Goal: Information Seeking & Learning: Find specific fact

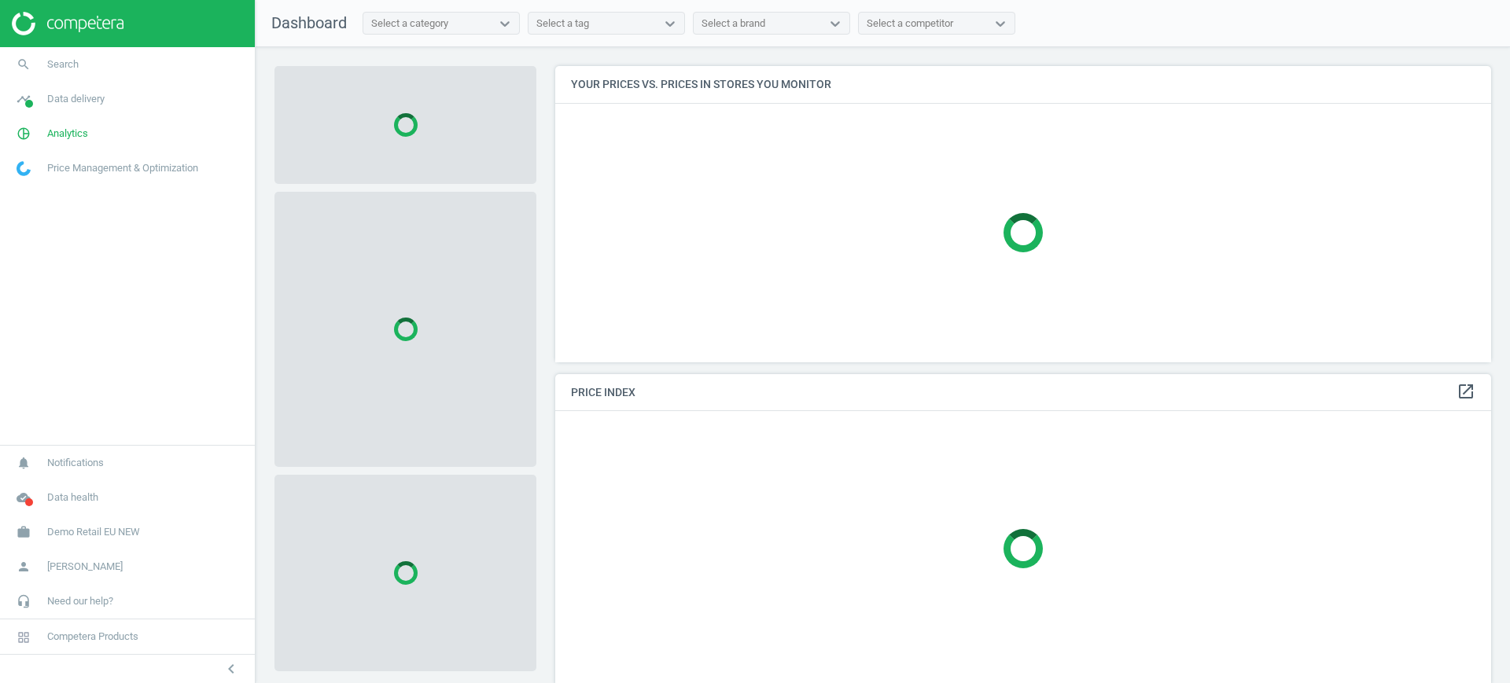
scroll to position [326, 951]
click at [127, 529] on span "Demo Retail EU NEW" at bounding box center [93, 532] width 93 height 14
click at [56, 485] on span "Switch campaign" at bounding box center [52, 486] width 70 height 13
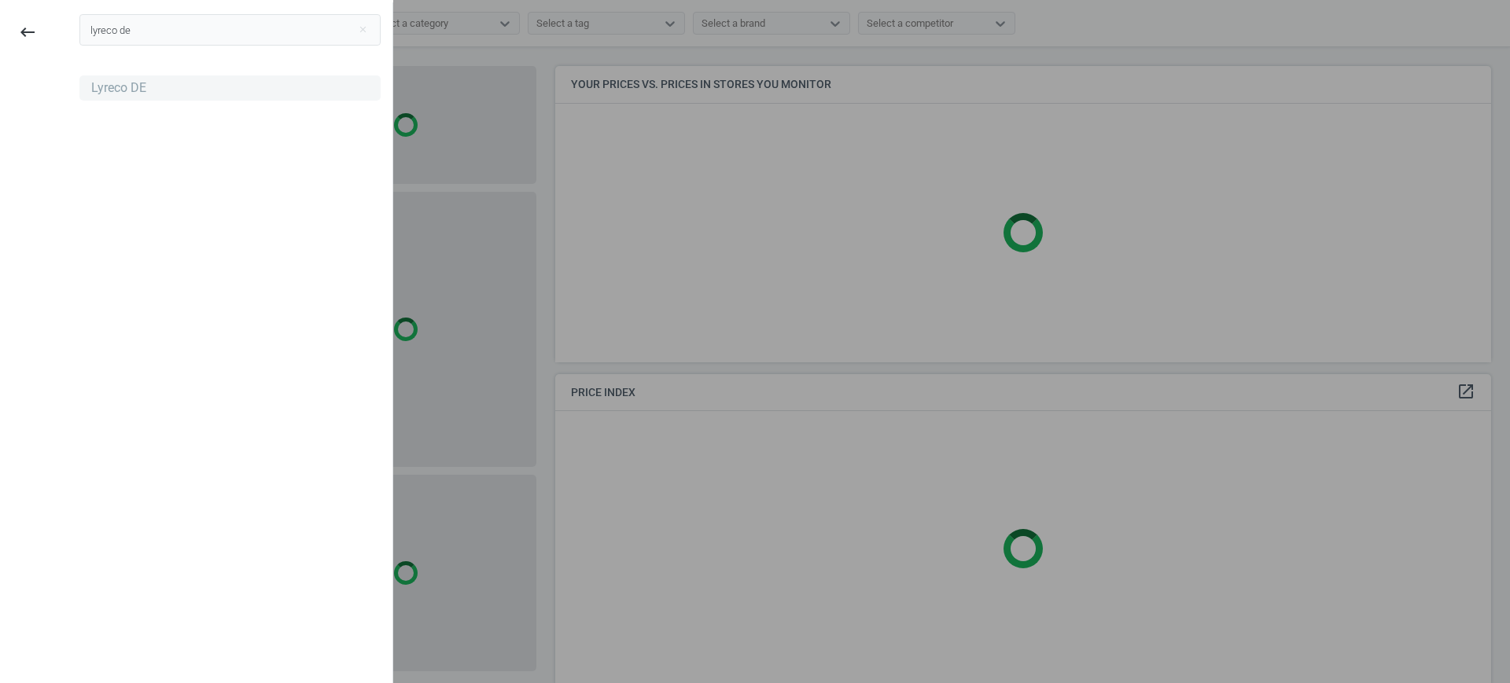
type input "lyreco de"
click at [119, 93] on div "Lyreco DE" at bounding box center [118, 87] width 55 height 17
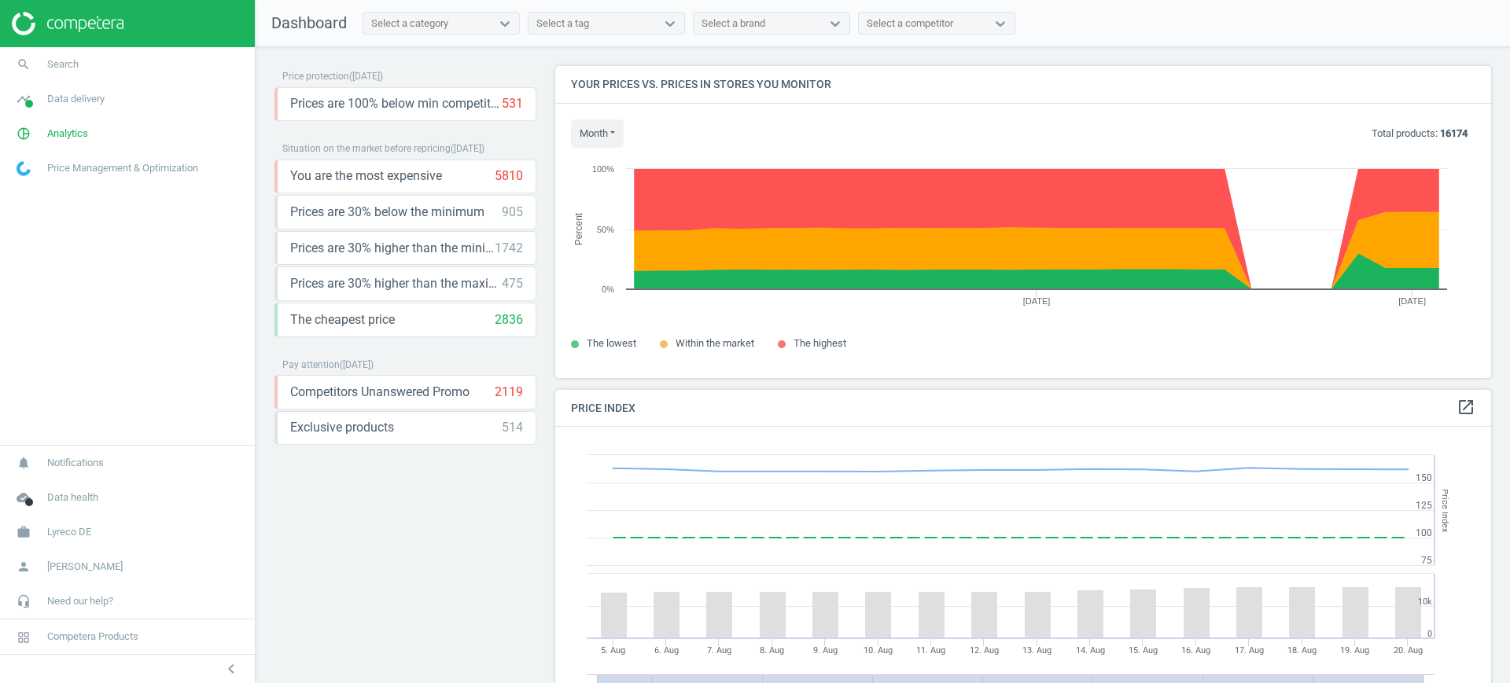
scroll to position [342, 951]
click at [53, 66] on span "Search" at bounding box center [62, 64] width 31 height 14
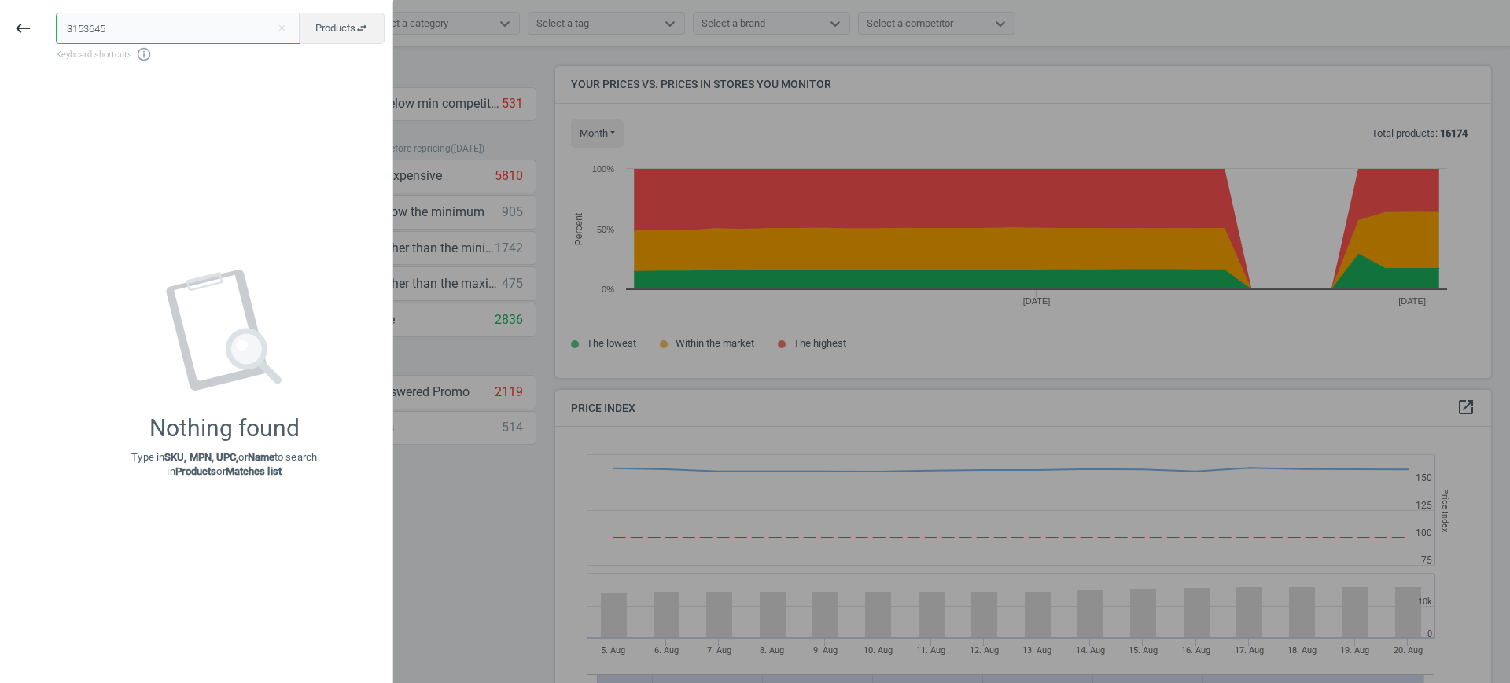
click at [70, 28] on input "3153645" at bounding box center [178, 28] width 245 height 31
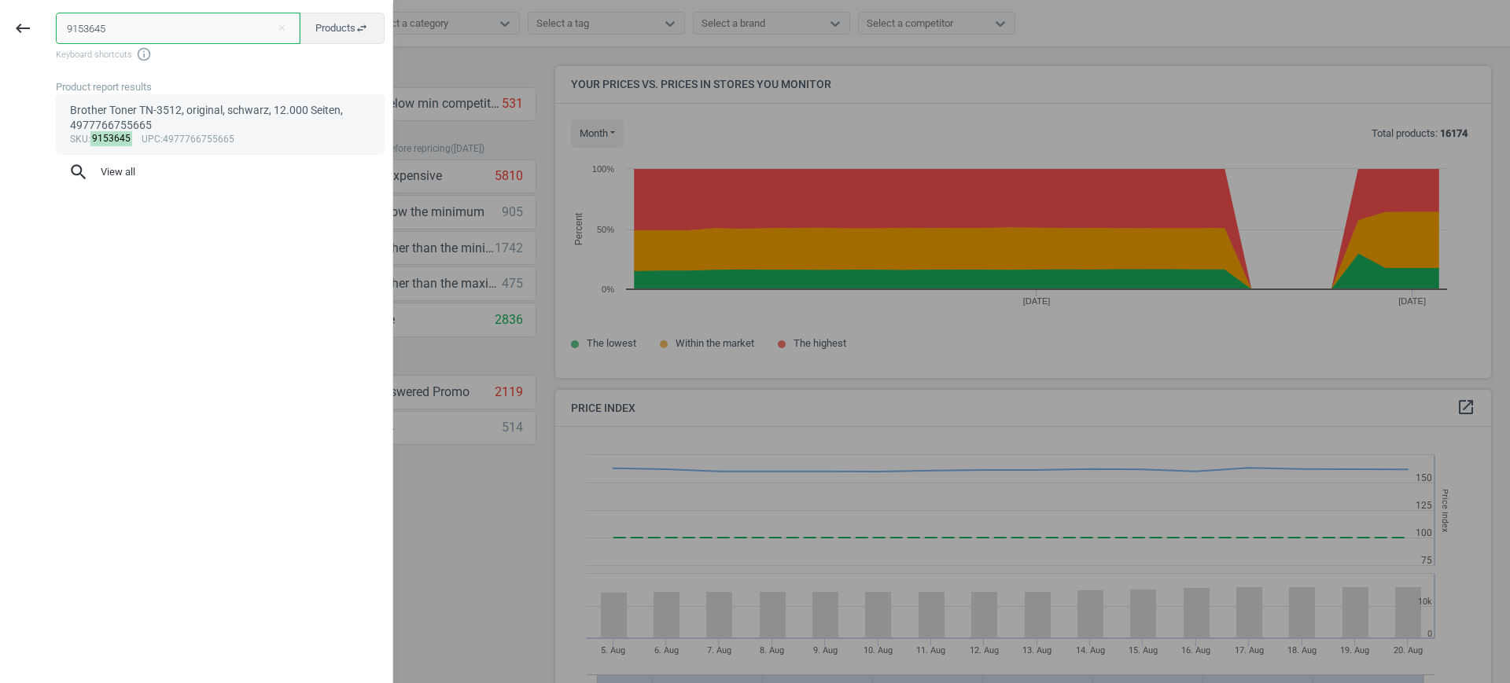
type input "9153645"
click at [146, 115] on div "Brother Toner TN-3512, original, schwarz, 12.000 Seiten, 4977766755665" at bounding box center [220, 118] width 301 height 31
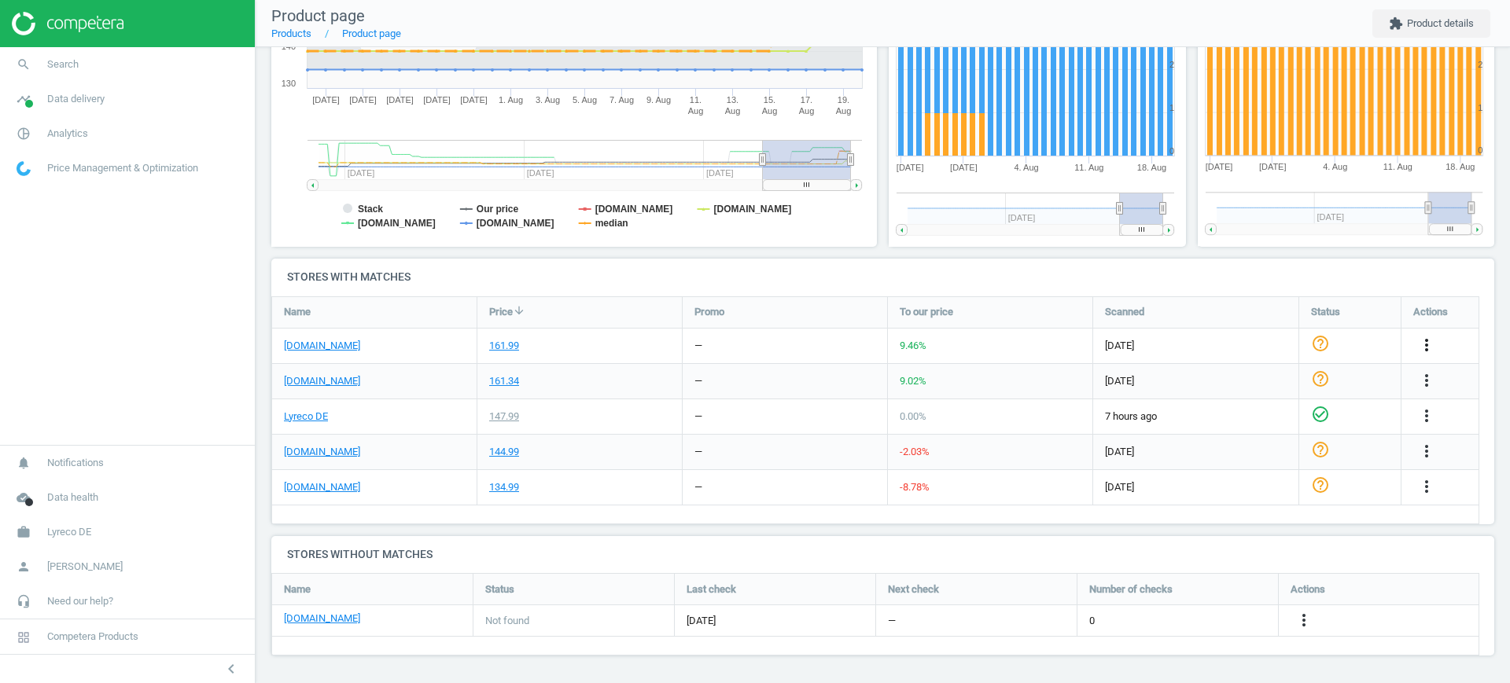
click at [1424, 345] on icon "more_vert" at bounding box center [1426, 345] width 19 height 19
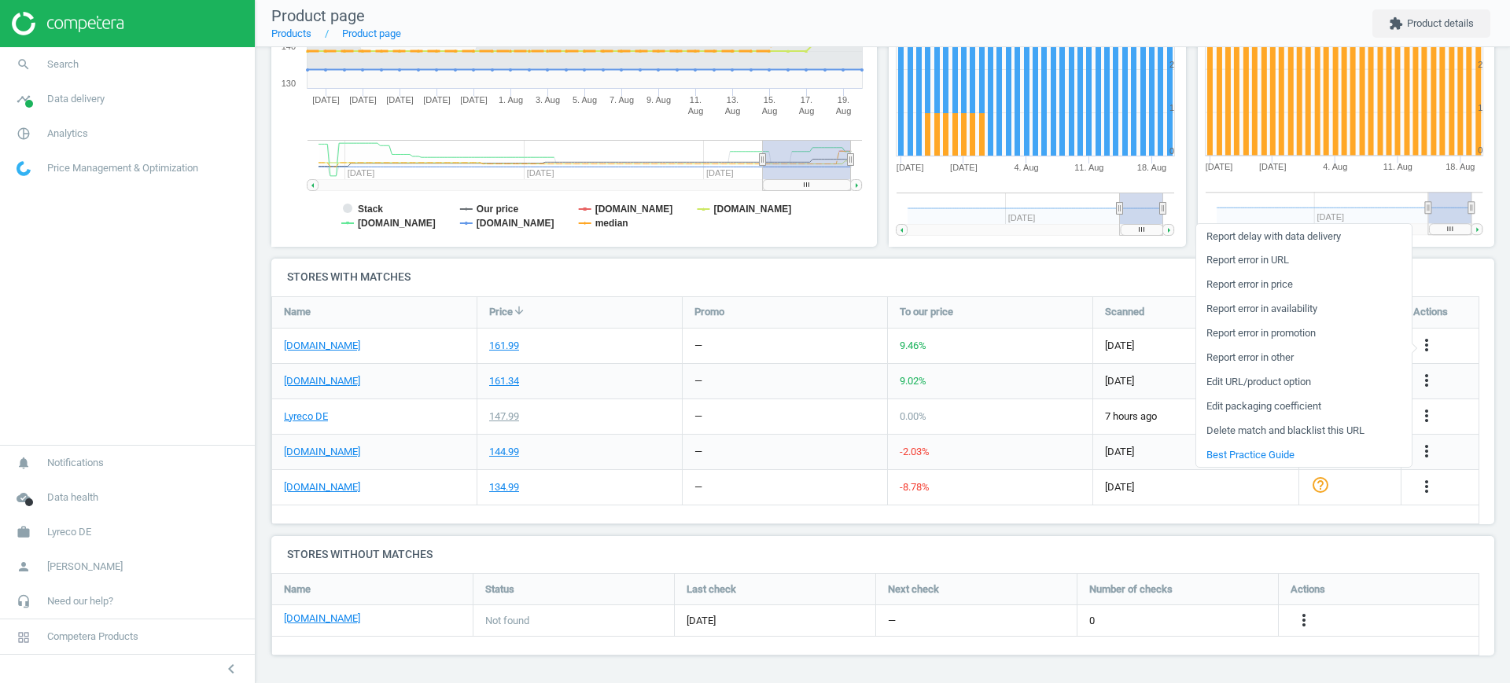
click at [1311, 384] on link "Edit URL/product option" at bounding box center [1303, 382] width 215 height 24
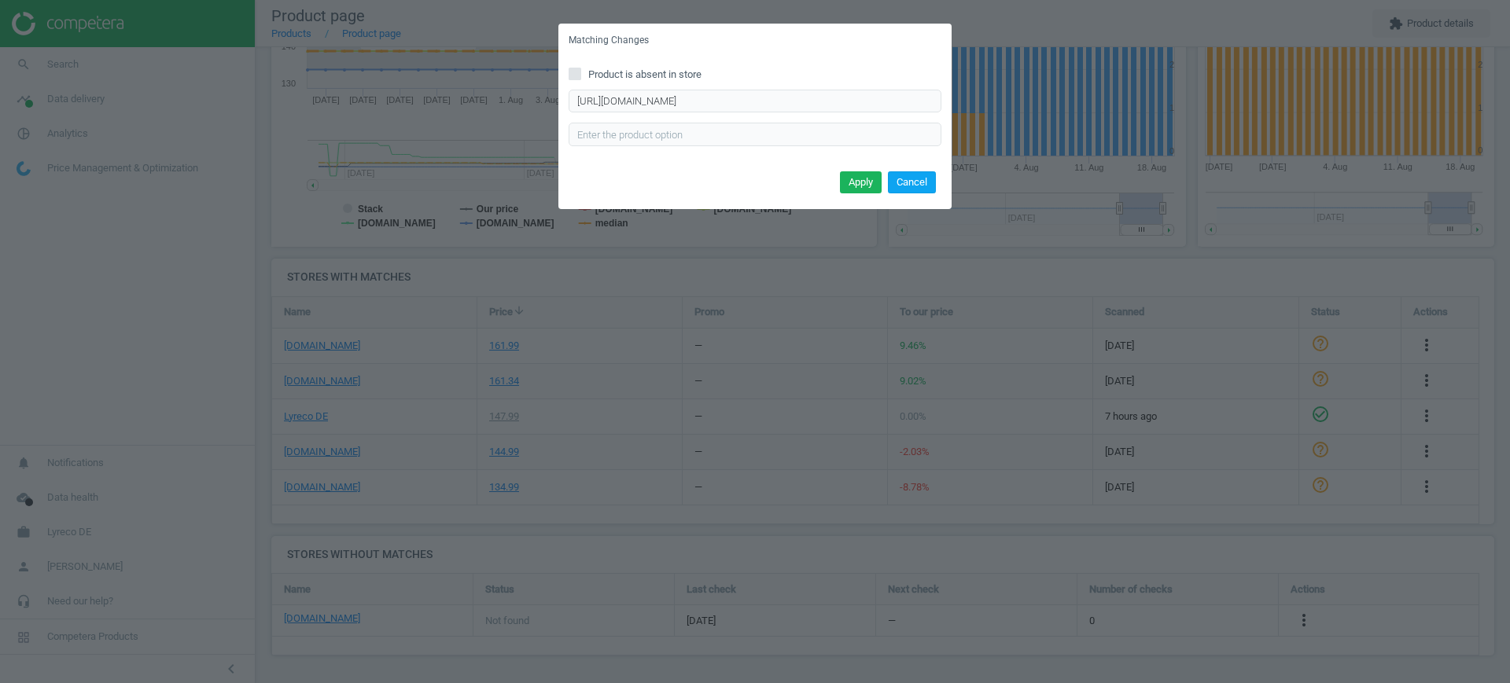
click at [911, 182] on button "Cancel" at bounding box center [912, 182] width 48 height 22
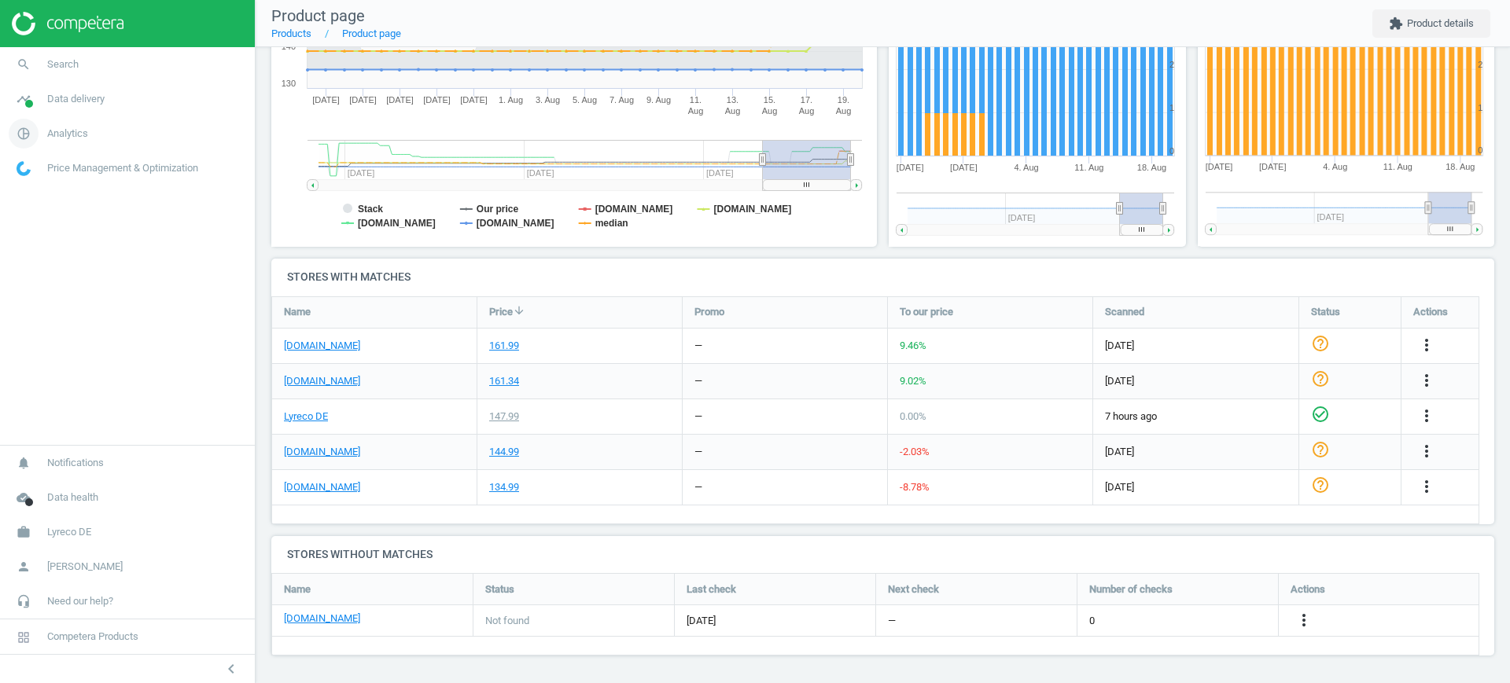
click at [71, 129] on span "Analytics" at bounding box center [67, 134] width 41 height 14
click at [40, 190] on span "Products" at bounding box center [35, 191] width 37 height 13
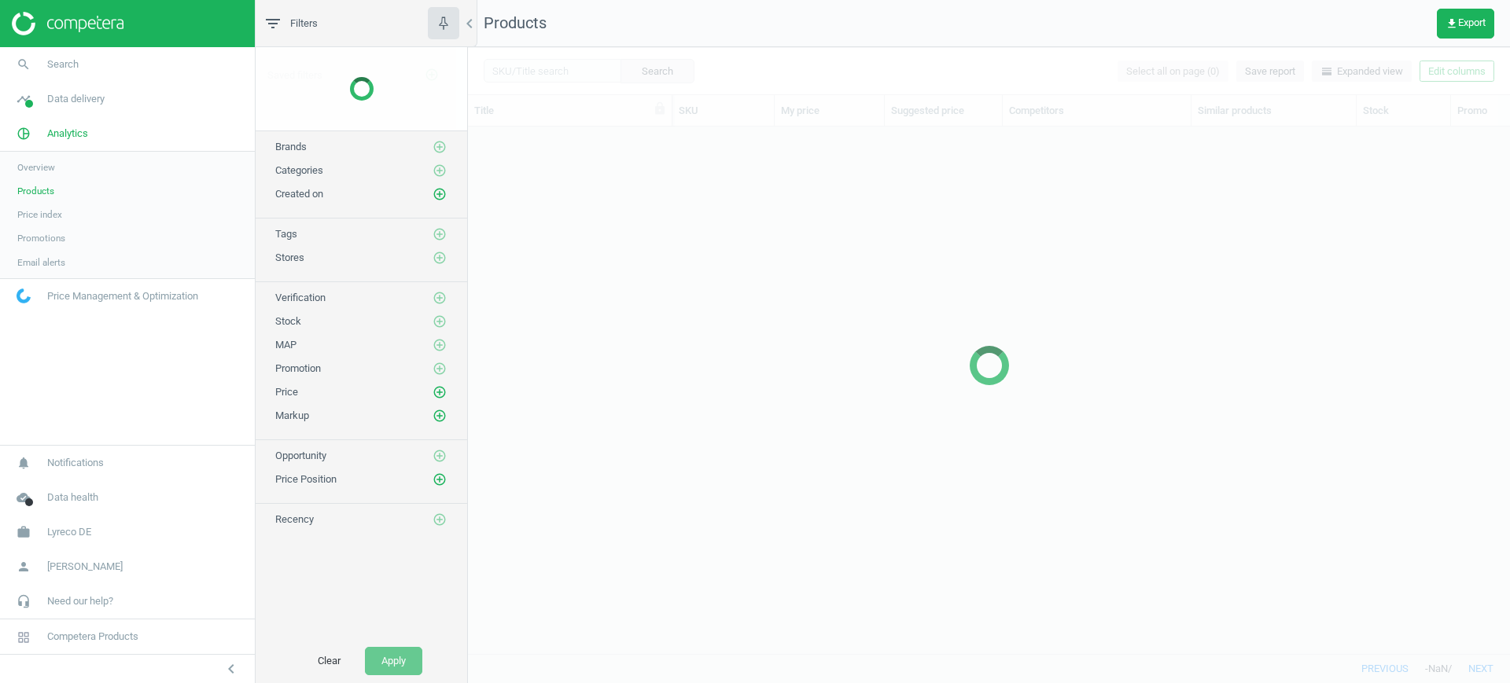
scroll to position [497, 1027]
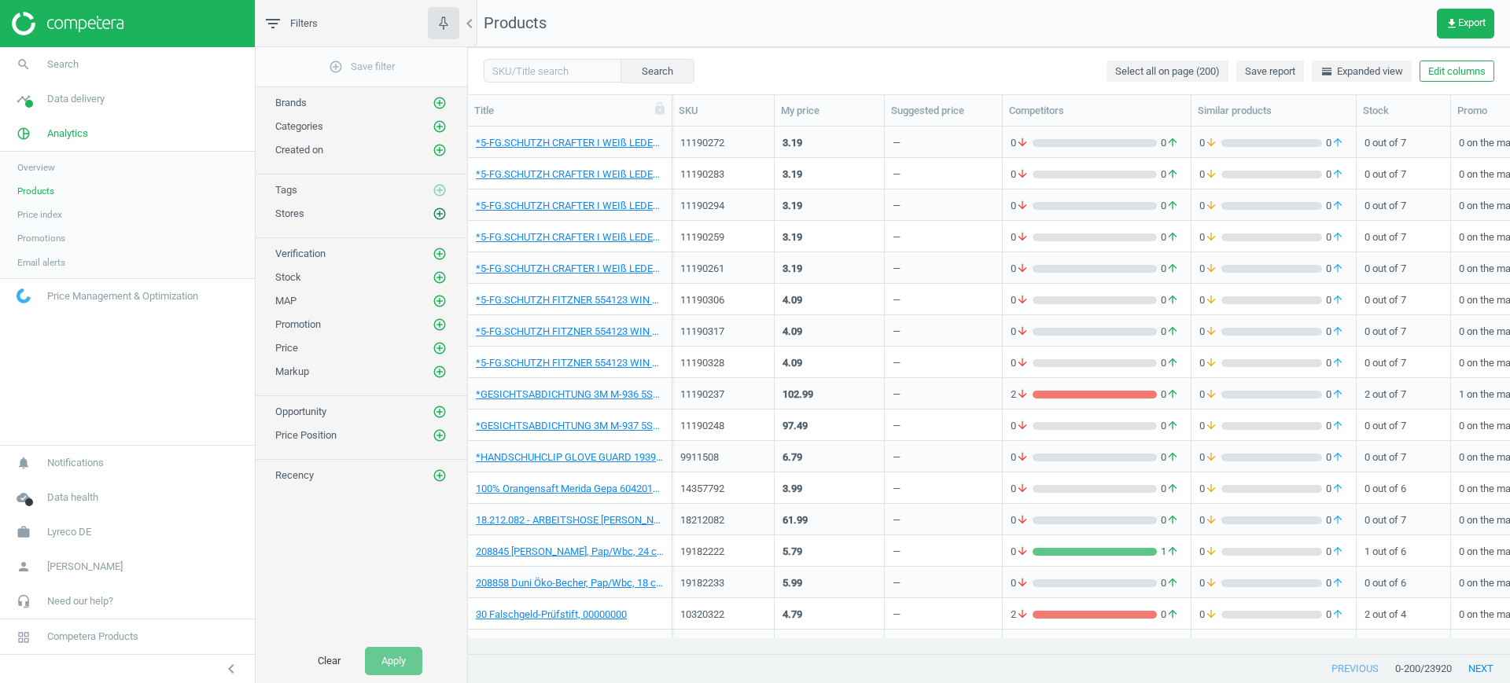
click at [442, 208] on icon "add_circle_outline" at bounding box center [439, 214] width 14 height 14
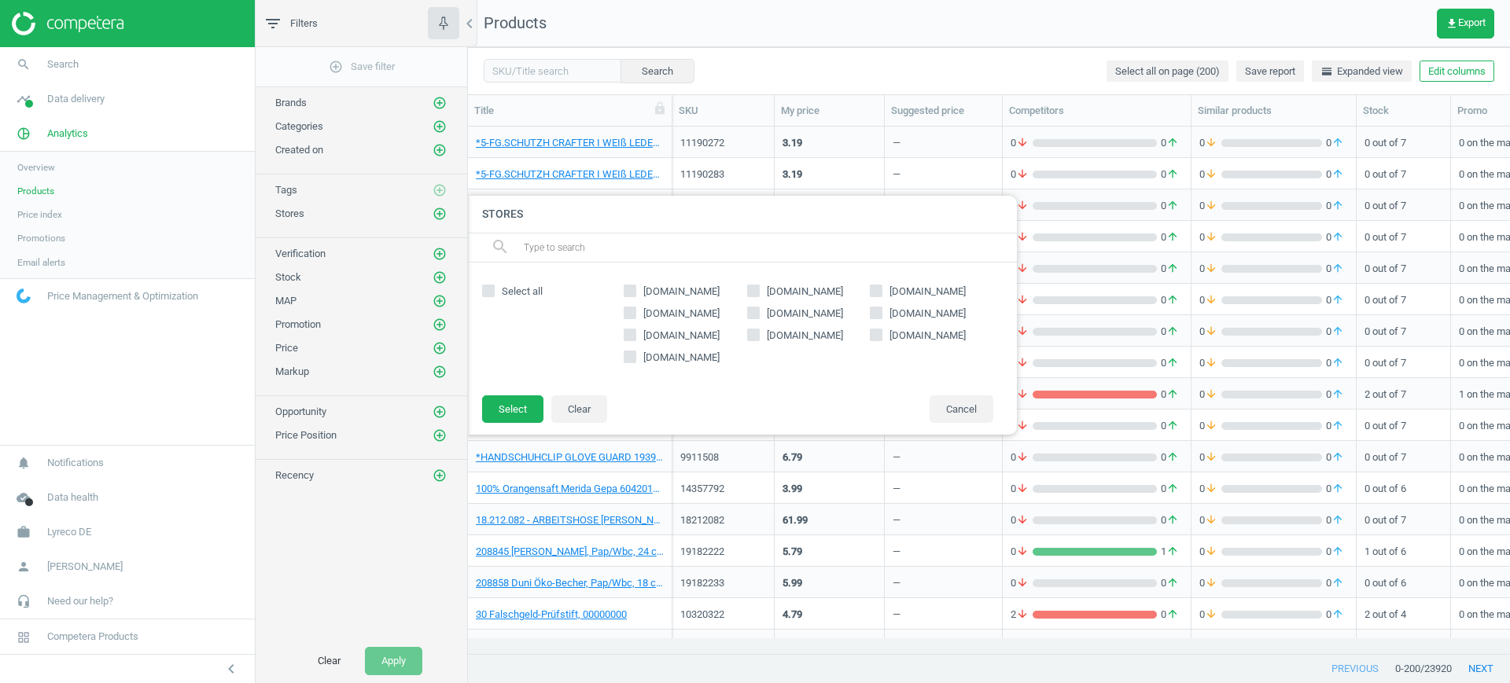
click at [887, 330] on span "otto-office.com" at bounding box center [927, 336] width 83 height 14
click at [881, 330] on input "otto-office.com" at bounding box center [876, 334] width 10 height 10
checkbox input "true"
click at [520, 409] on button "Select" at bounding box center [512, 409] width 61 height 28
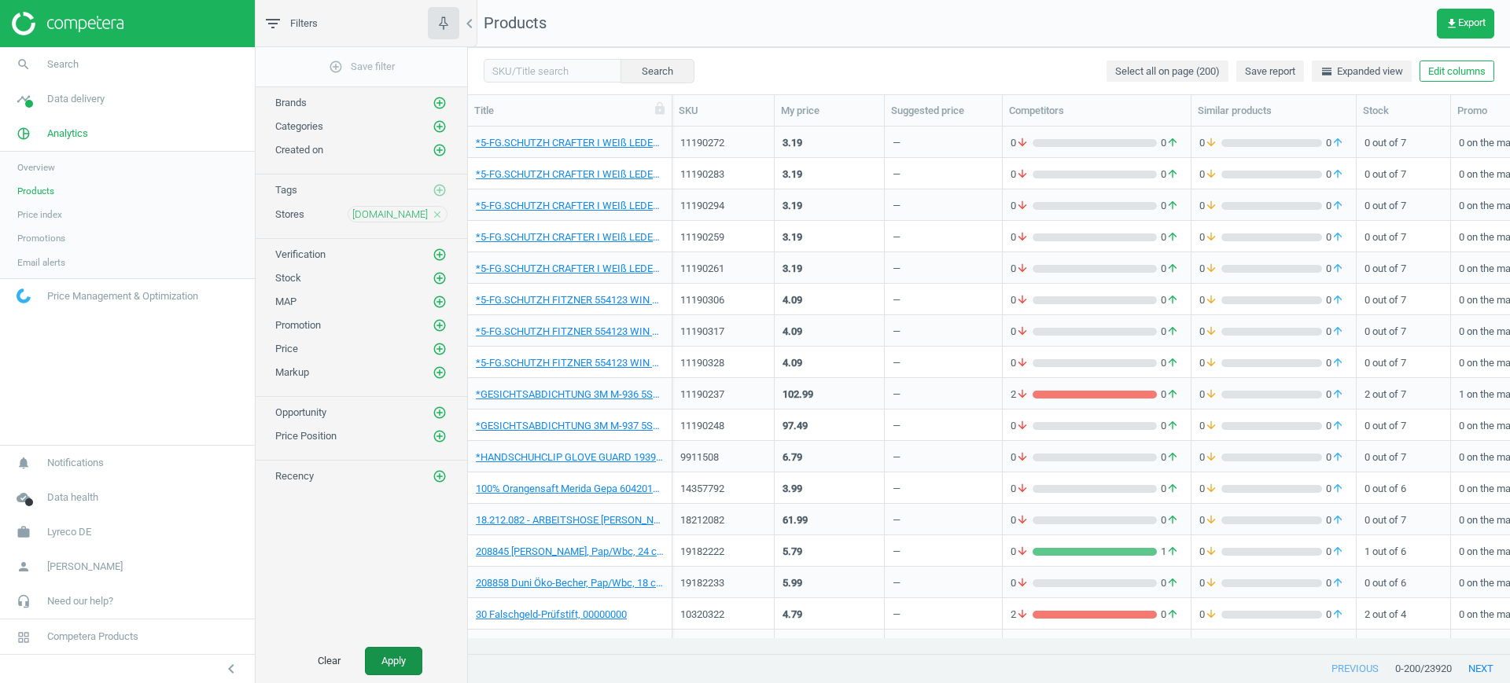
click at [389, 655] on button "Apply" at bounding box center [393, 661] width 57 height 28
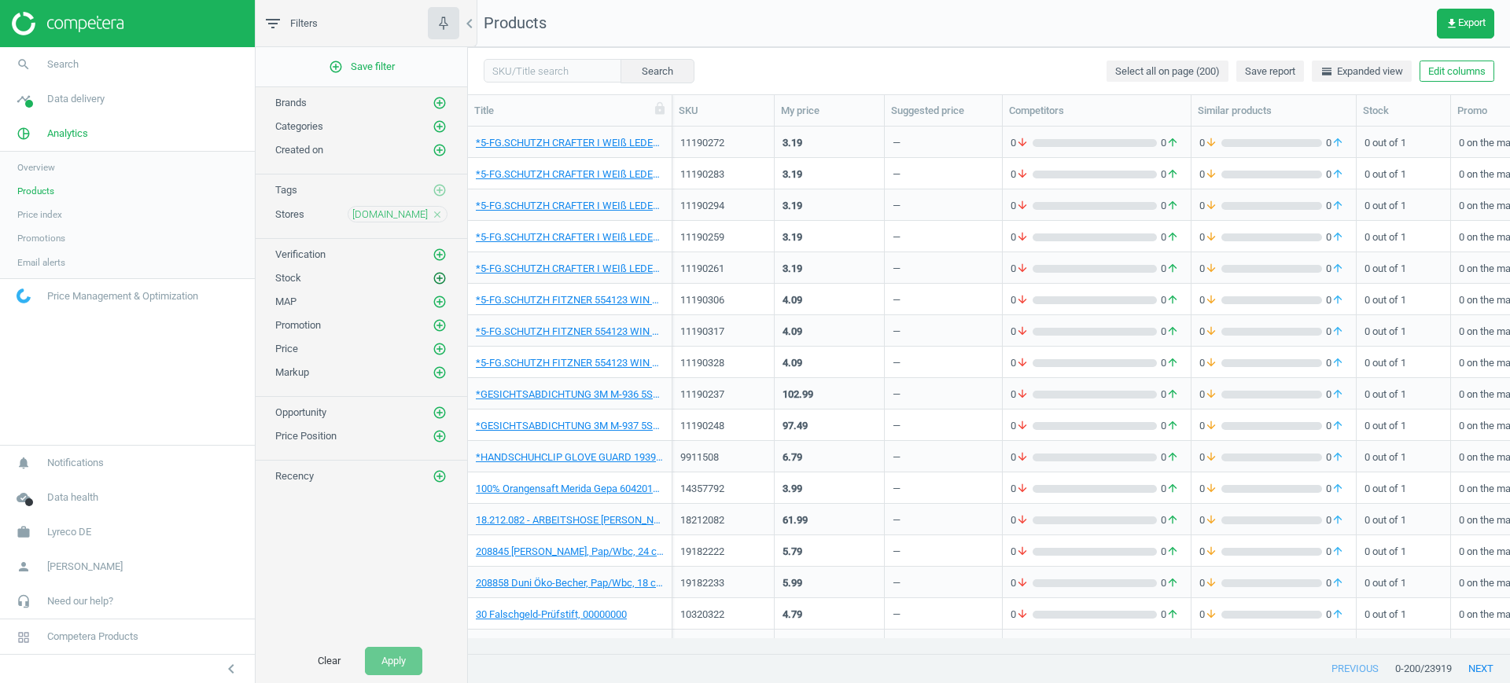
click at [437, 274] on icon "add_circle_outline" at bounding box center [439, 278] width 14 height 14
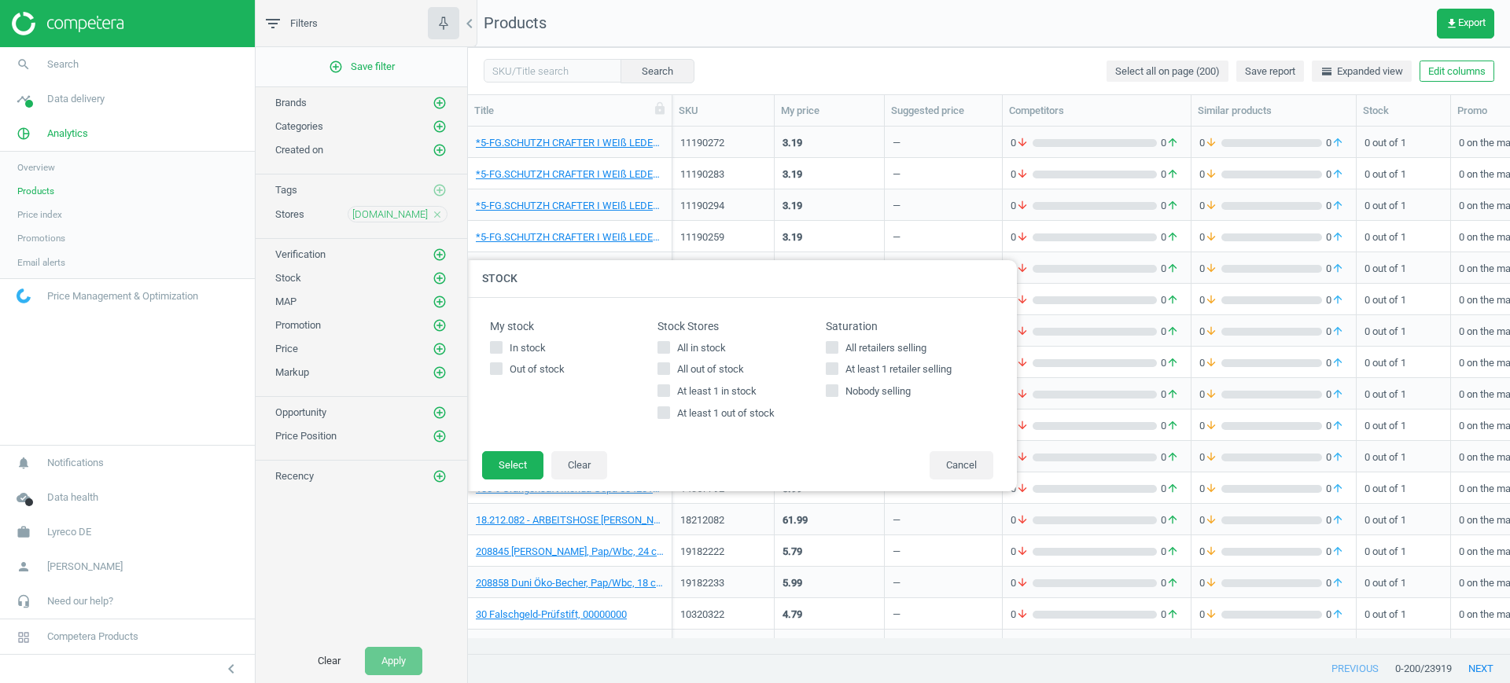
click at [701, 348] on span "All in stock" at bounding box center [701, 348] width 55 height 14
click at [669, 348] on input "All in stock" at bounding box center [664, 347] width 10 height 10
checkbox input "true"
click at [502, 470] on button "Select" at bounding box center [512, 465] width 61 height 28
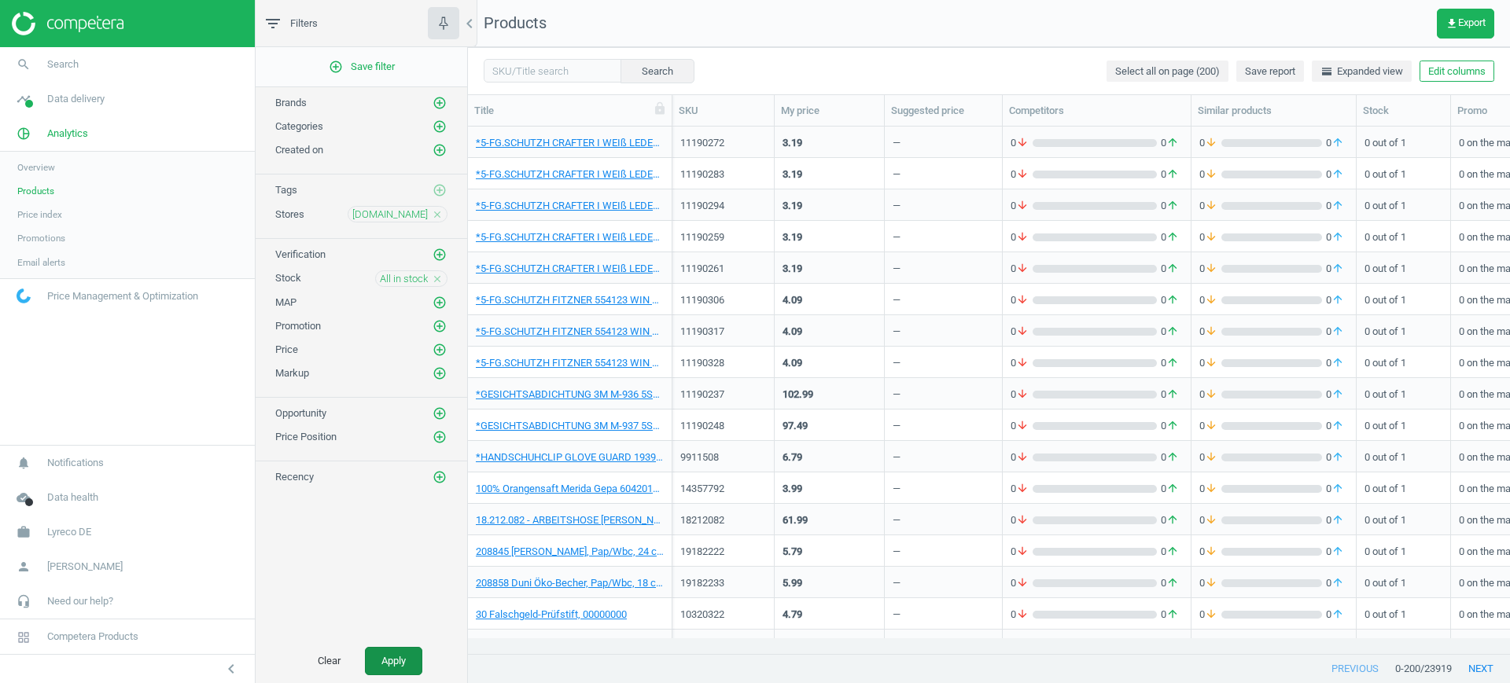
click at [376, 659] on button "Apply" at bounding box center [393, 661] width 57 height 28
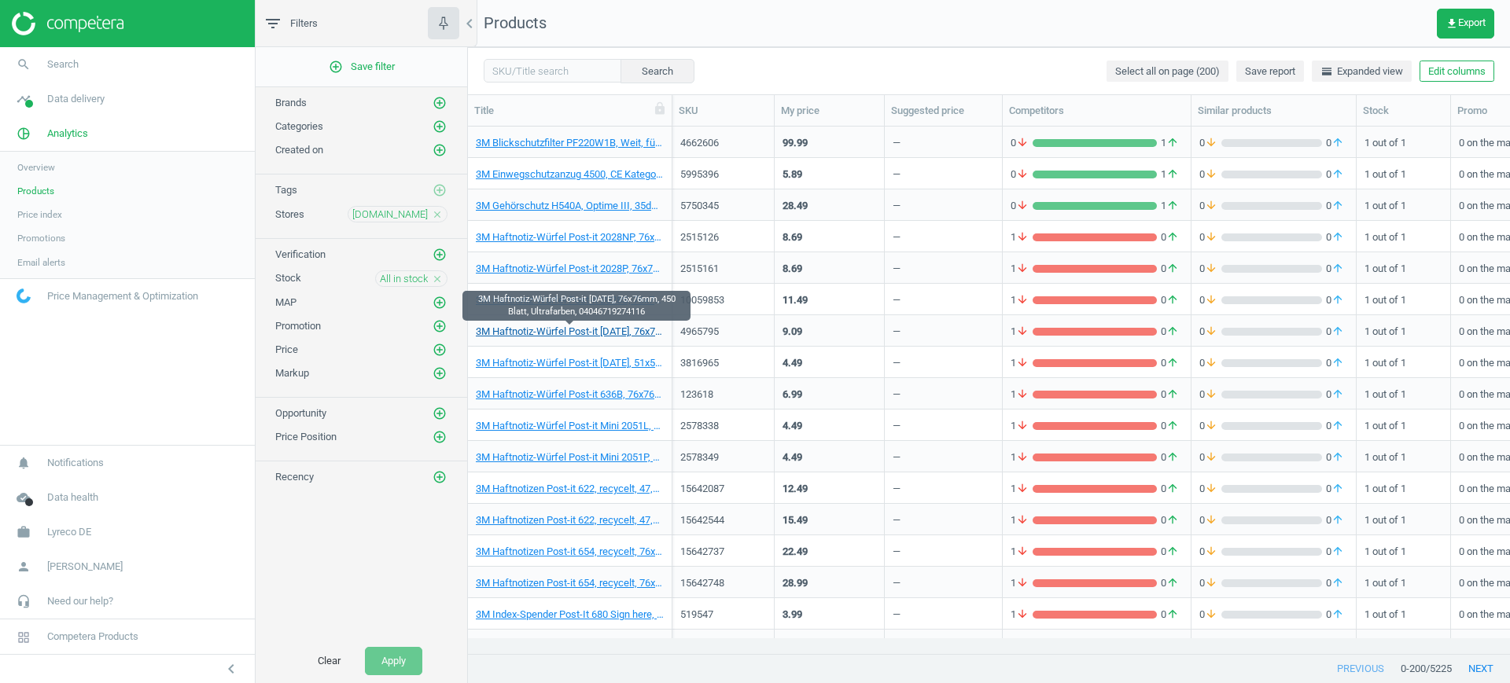
click at [616, 329] on link "3M Haftnotiz-Würfel Post-it 2030U, 76x76mm, 450 Blatt, Ultrafarben, 04046719274…" at bounding box center [570, 332] width 188 height 14
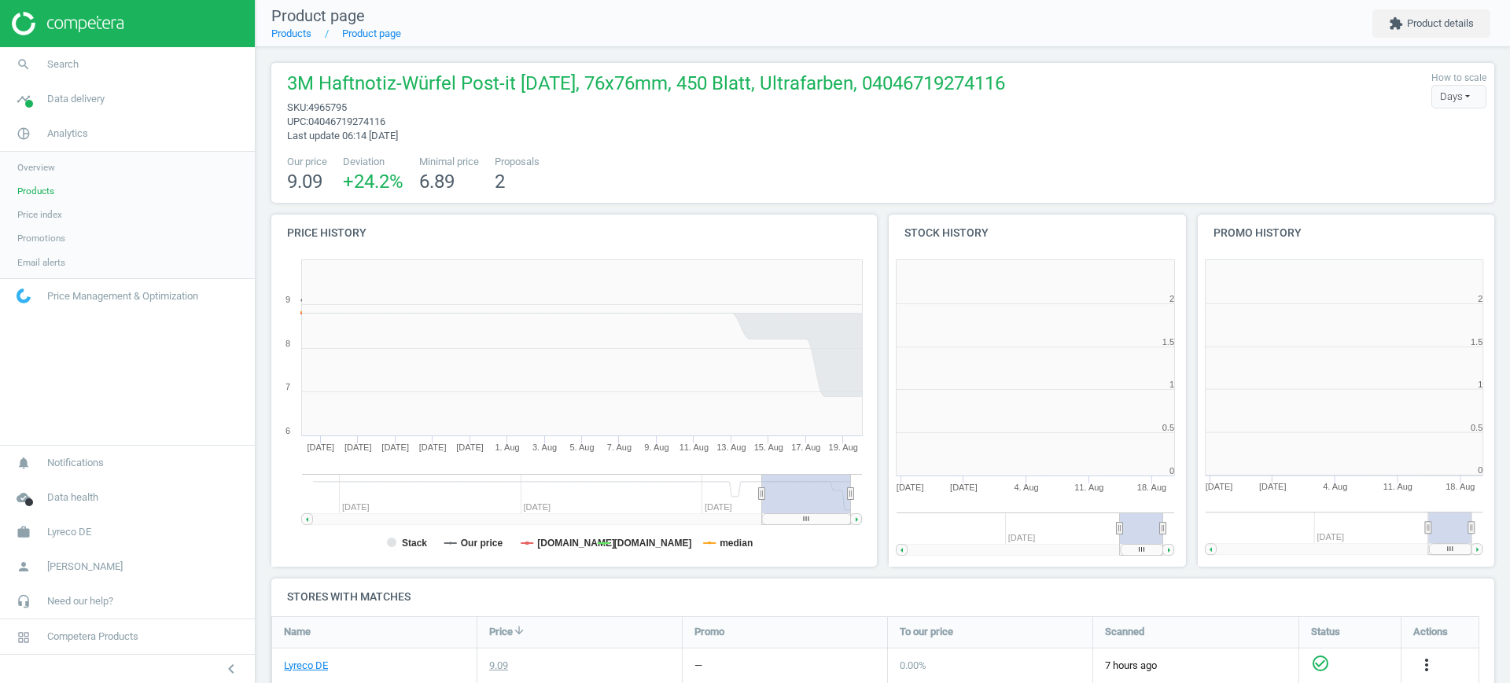
scroll to position [8, 8]
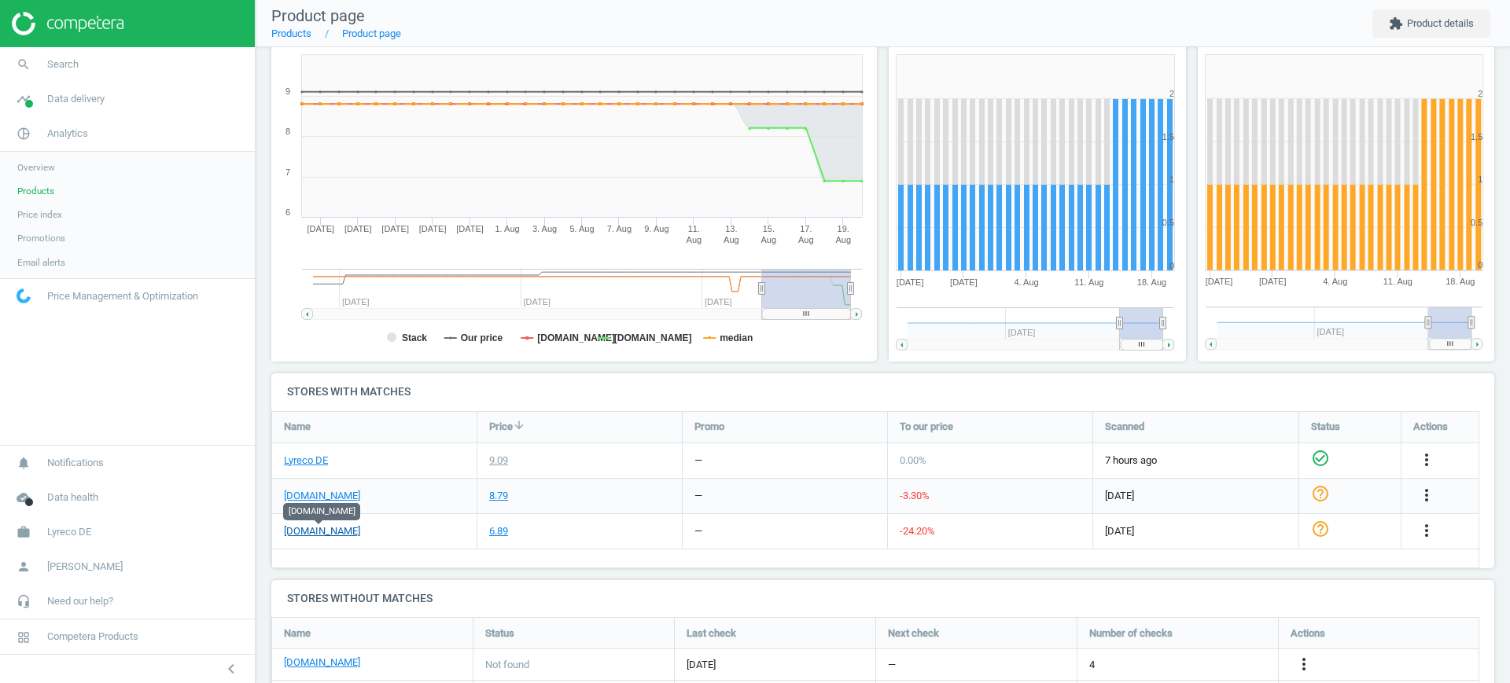
click at [341, 528] on link "otto-office.com" at bounding box center [322, 531] width 76 height 14
click at [1424, 524] on icon "more_vert" at bounding box center [1426, 530] width 19 height 19
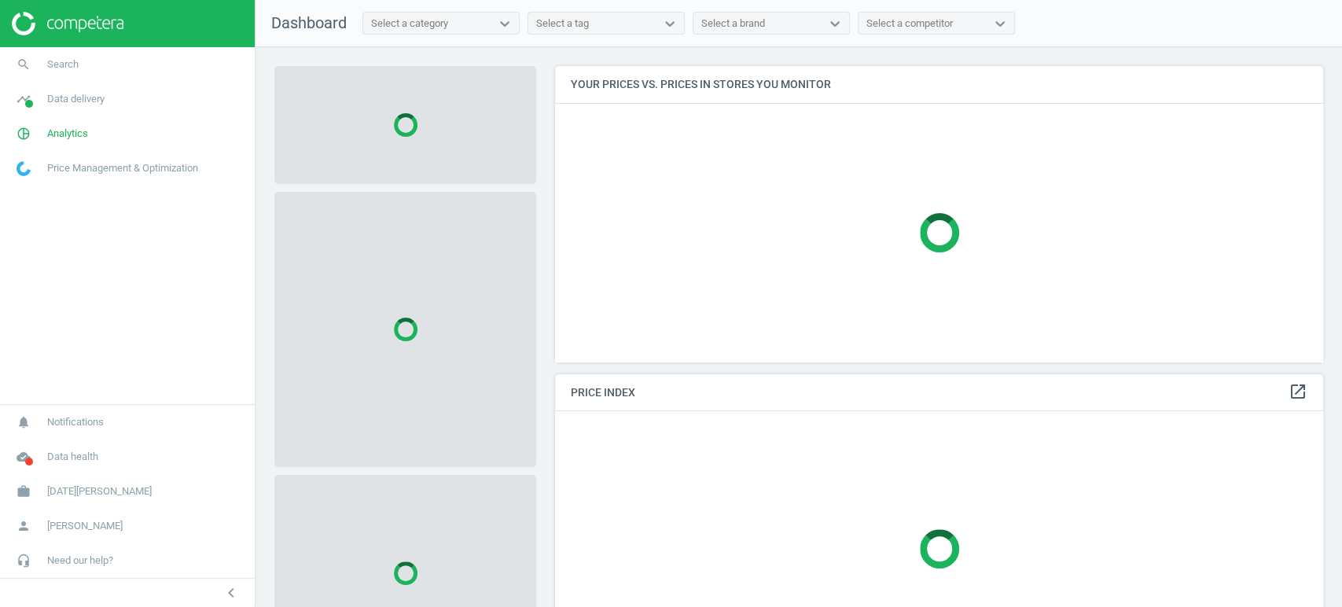
scroll to position [322, 782]
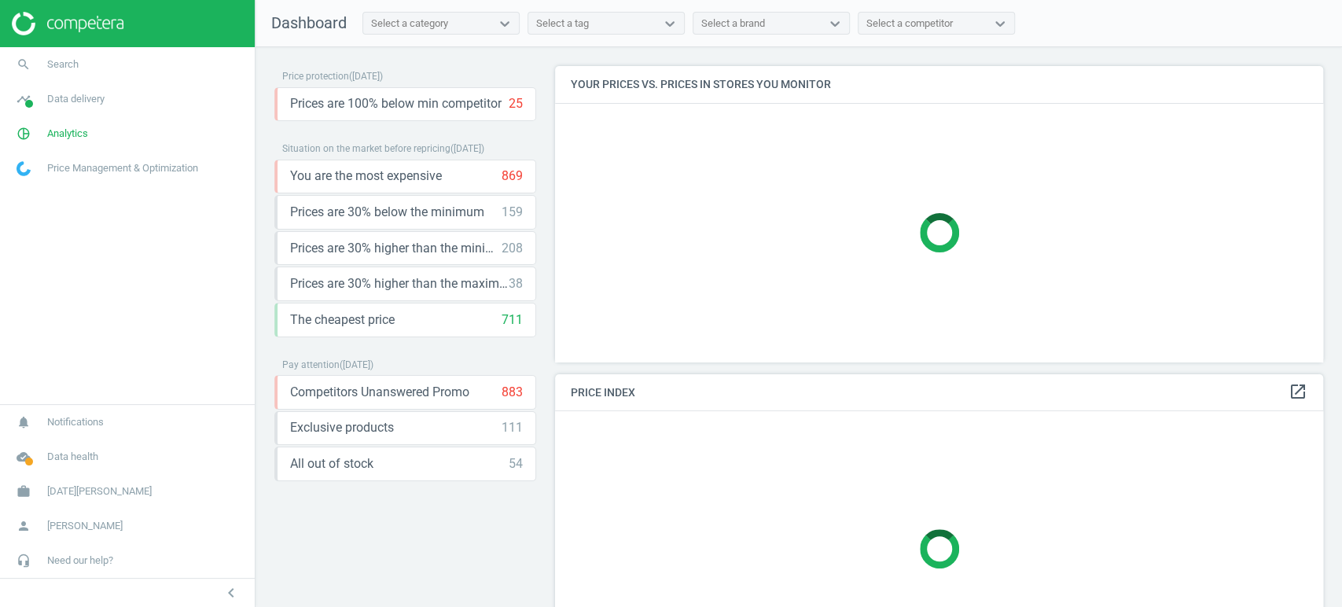
click at [78, 33] on img at bounding box center [68, 24] width 112 height 24
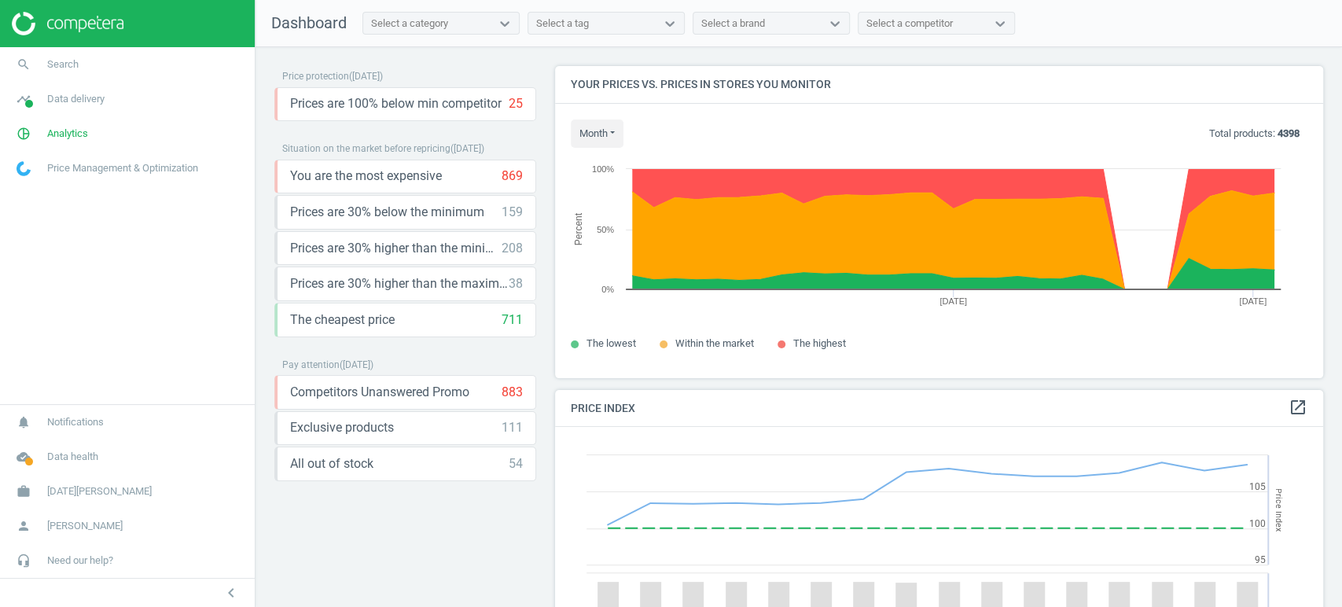
scroll to position [389, 782]
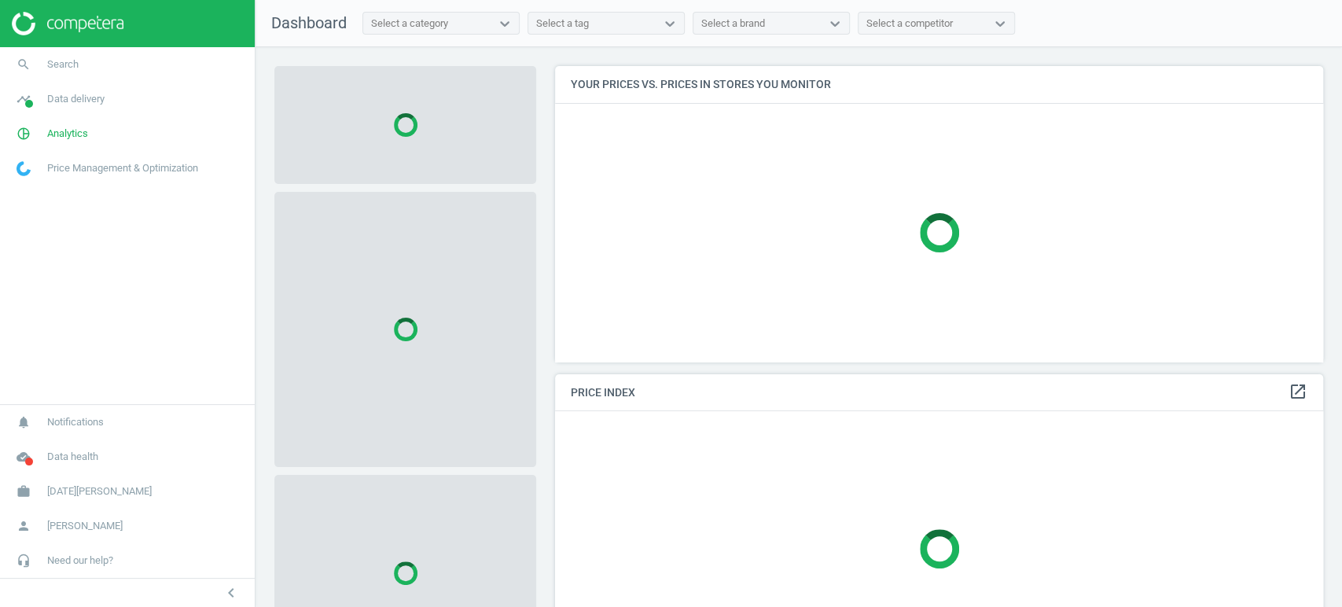
scroll to position [322, 782]
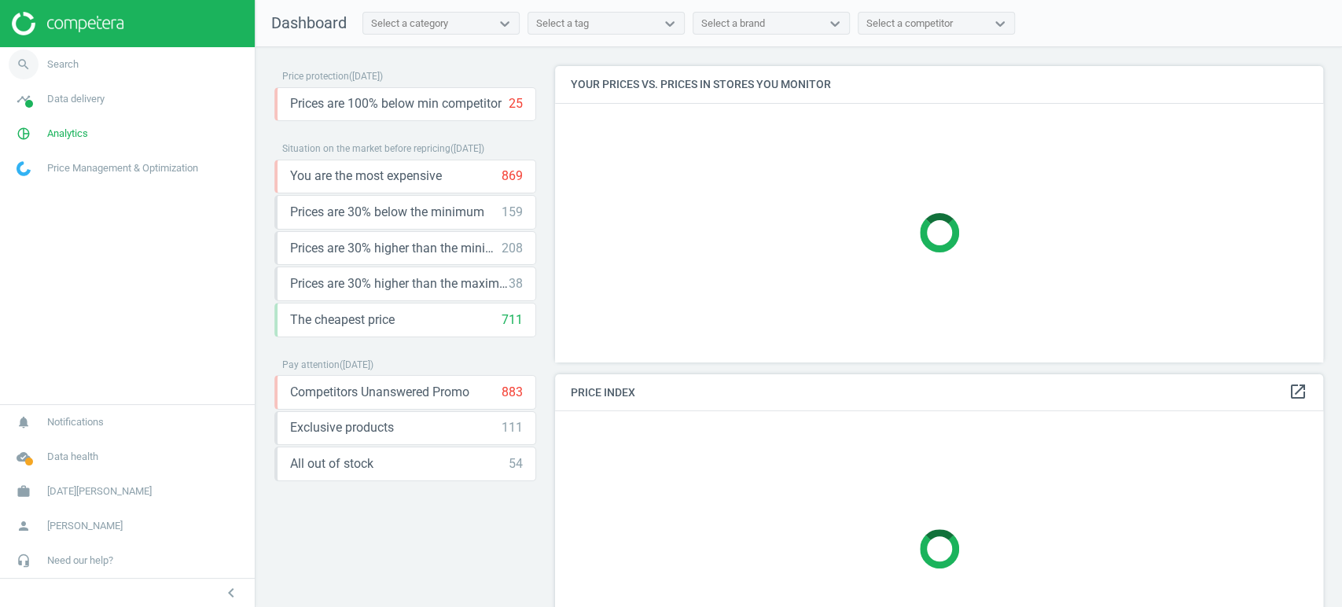
click at [53, 72] on link "search Search" at bounding box center [127, 64] width 255 height 35
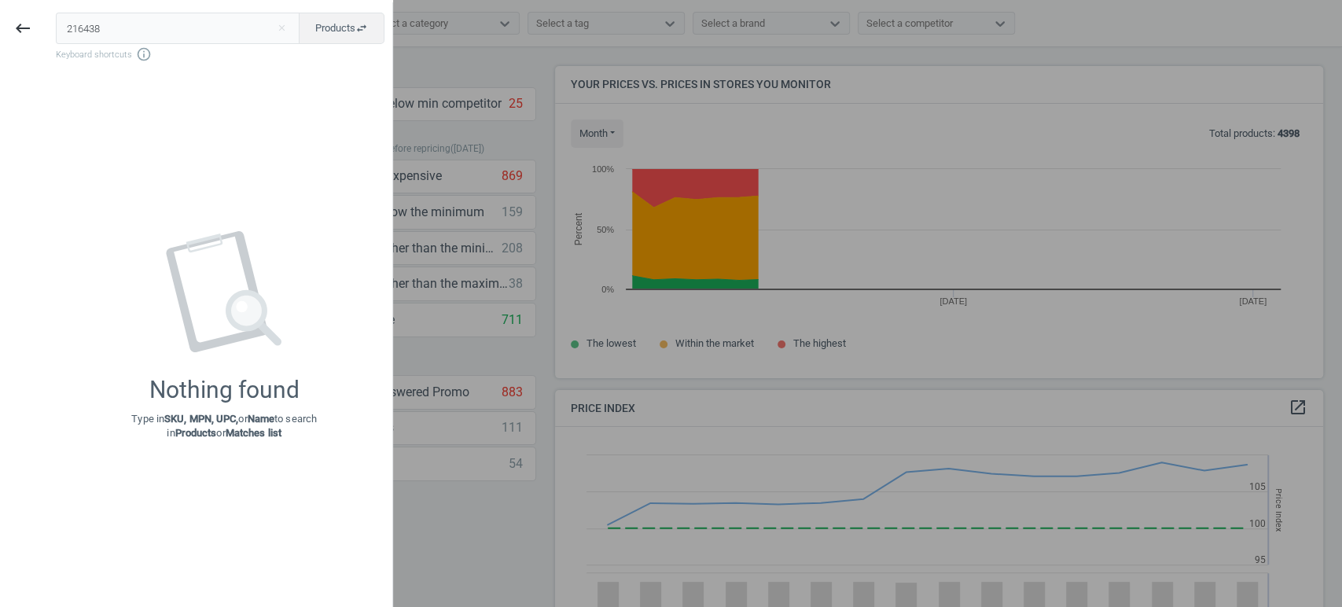
scroll to position [389, 782]
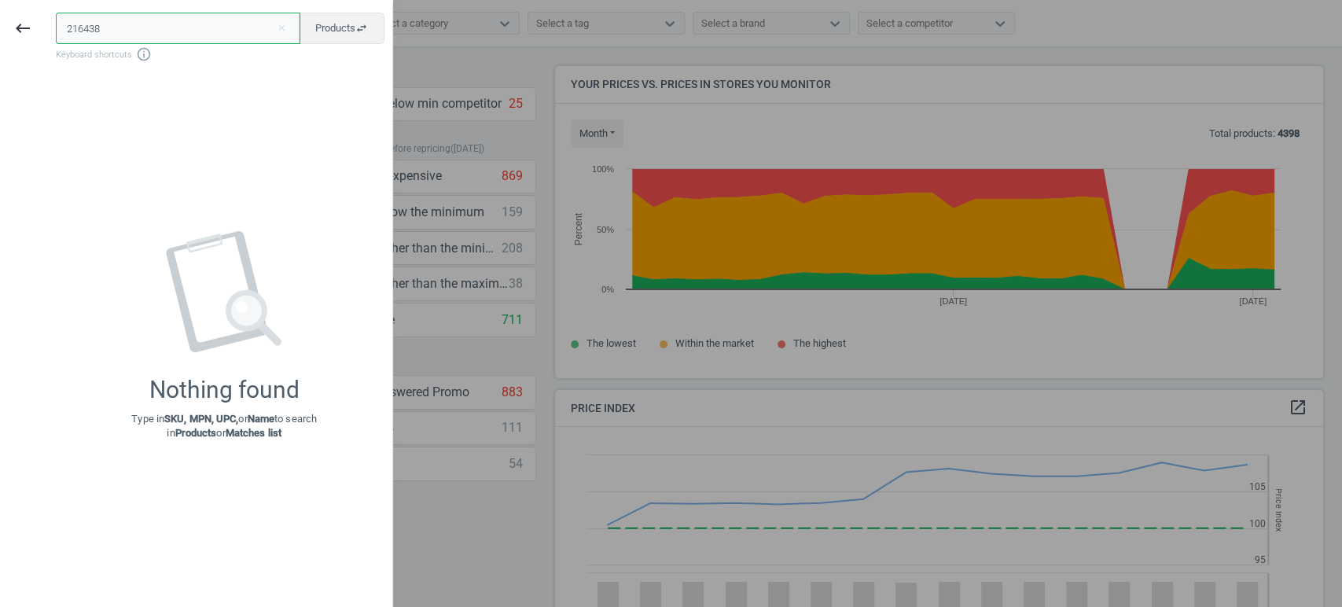
drag, startPoint x: 109, startPoint y: 22, endPoint x: 47, endPoint y: 22, distance: 61.3
click at [47, 22] on div "216438 close Products swap_horiz Keyboard shortcuts info_outline Nothing found …" at bounding box center [219, 305] width 347 height 607
paste input "43033"
type input "243033"
click at [16, 25] on icon "keyboard_backspace" at bounding box center [22, 28] width 19 height 19
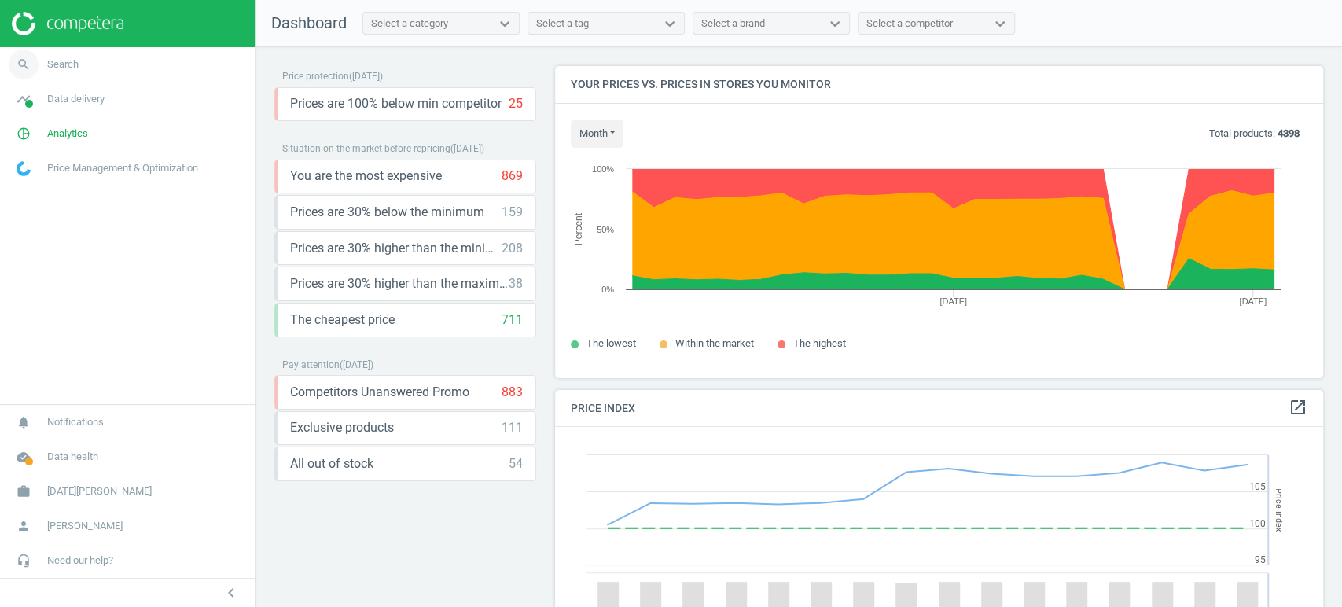
click at [79, 68] on link "search Search" at bounding box center [127, 64] width 255 height 35
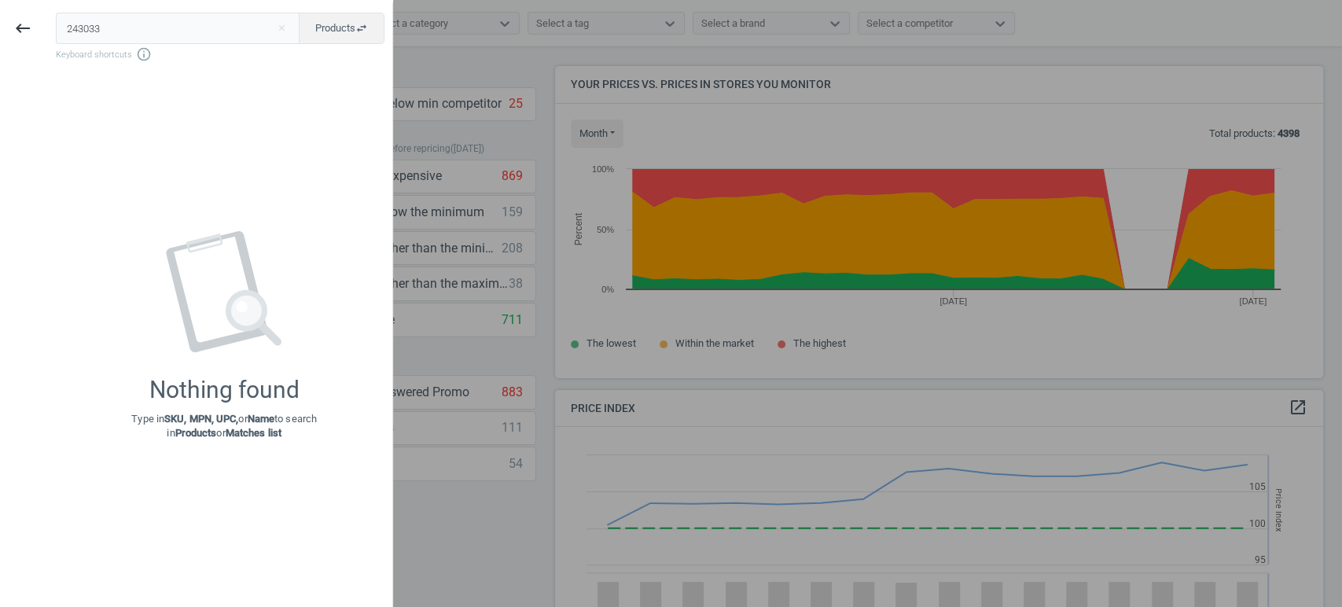
drag, startPoint x: 126, startPoint y: 31, endPoint x: 44, endPoint y: 32, distance: 81.8
click at [44, 32] on div "keyboard_backspace 243033 close Products swap_horiz Keyboard shortcuts info_out…" at bounding box center [196, 305] width 393 height 607
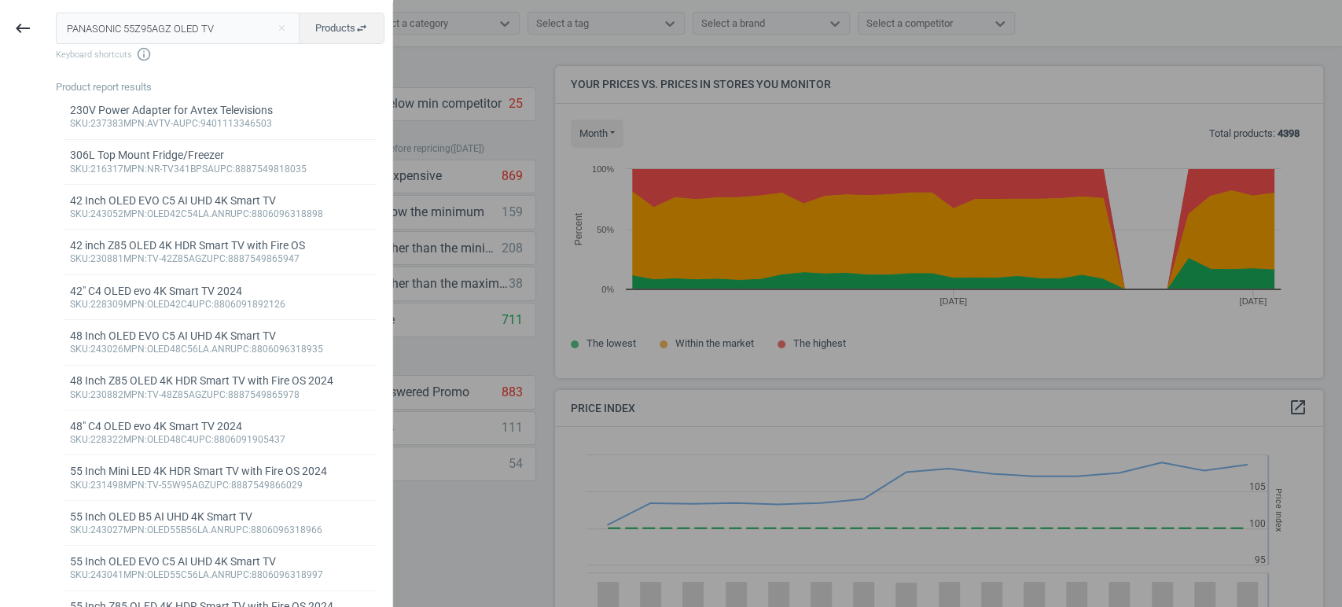
type input "PANASONIC 55Z95AGZ OLED TV"
